Goal: Book appointment/travel/reservation

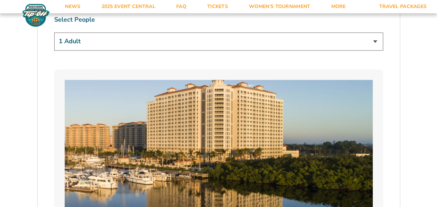
click at [215, 47] on select "1 Adult 2 Adults 3 Adults 4 Adults 2 Adults + 1 Child 2 Adults + 2 Children 2 A…" at bounding box center [218, 41] width 329 height 18
select select "2 Adults"
click at [54, 32] on select "1 Adult 2 Adults 3 Adults 4 Adults 2 Adults + 1 Child 2 Adults + 2 Children 2 A…" at bounding box center [218, 41] width 329 height 18
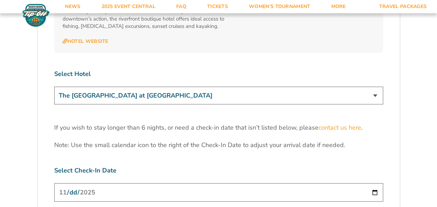
scroll to position [2192, 0]
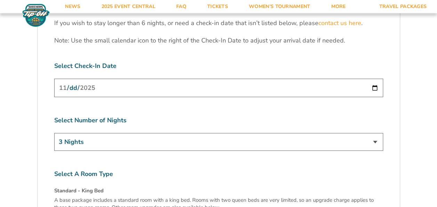
click at [168, 79] on input "[DATE]" at bounding box center [218, 88] width 329 height 18
drag, startPoint x: 377, startPoint y: 55, endPoint x: 372, endPoint y: 60, distance: 6.9
click at [376, 79] on input "[DATE]" at bounding box center [218, 88] width 329 height 18
type input "[DATE]"
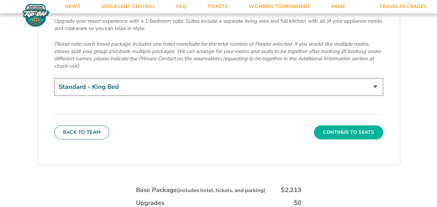
click at [336, 125] on button "Continue To Seats" at bounding box center [348, 132] width 69 height 14
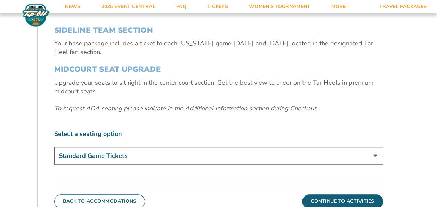
scroll to position [237, 0]
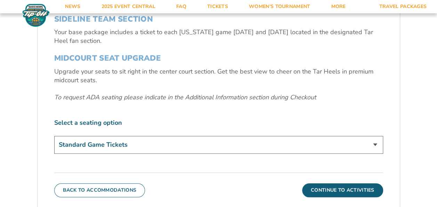
click at [378, 148] on select "Standard Game Tickets Midcourt Seat Upgrade (+$140 per person)" at bounding box center [218, 145] width 329 height 18
select select "Midcourt Seat Upgrade"
click at [54, 136] on select "Standard Game Tickets Midcourt Seat Upgrade (+$140 per person)" at bounding box center [218, 145] width 329 height 18
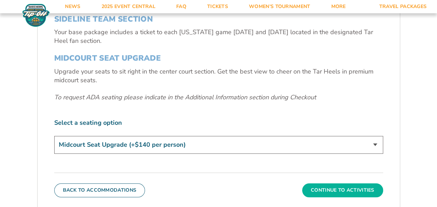
click at [348, 187] on button "Continue To Activities" at bounding box center [342, 190] width 81 height 14
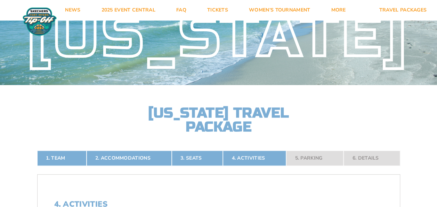
scroll to position [0, 0]
